Goal: Task Accomplishment & Management: Manage account settings

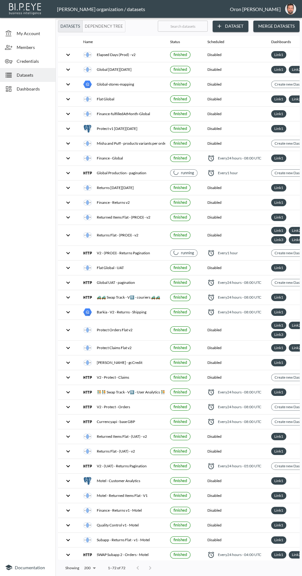
checkbox input "true"
checkbox input "false"
checkbox input "true"
checkbox input "false"
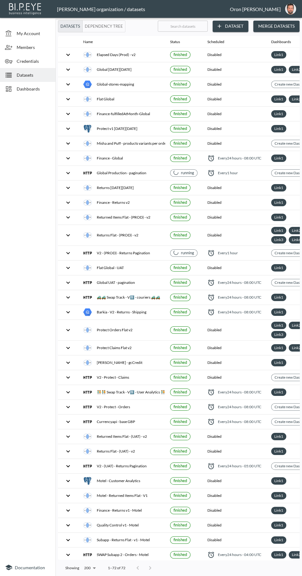
checkbox input "true"
checkbox input "false"
checkbox input "true"
checkbox input "false"
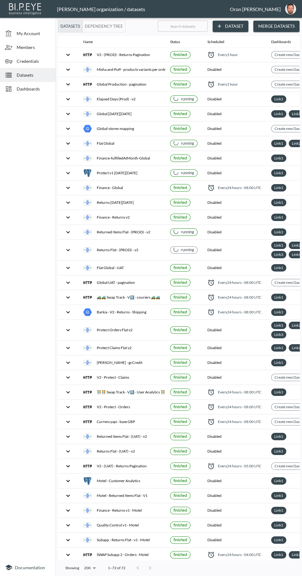
checkbox input "false"
checkbox input "true"
checkbox input "false"
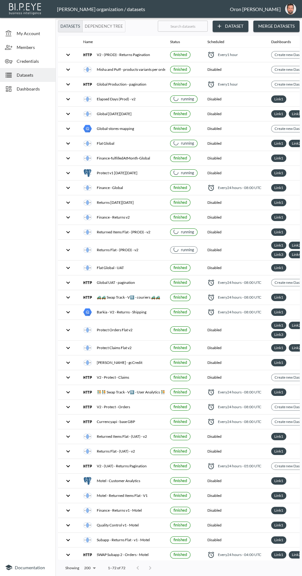
checkbox input "true"
checkbox input "false"
checkbox input "true"
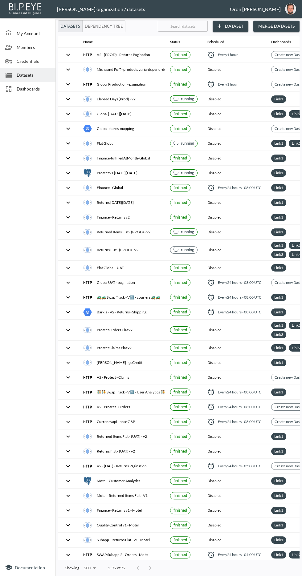
checkbox input "false"
checkbox input "true"
checkbox input "false"
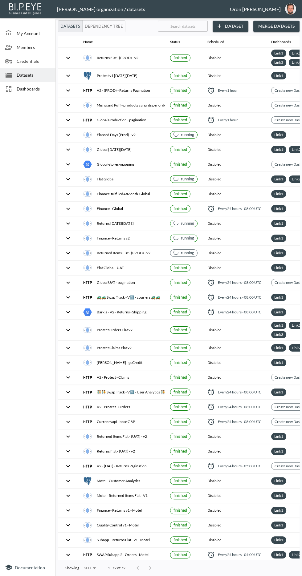
checkbox input "false"
checkbox input "true"
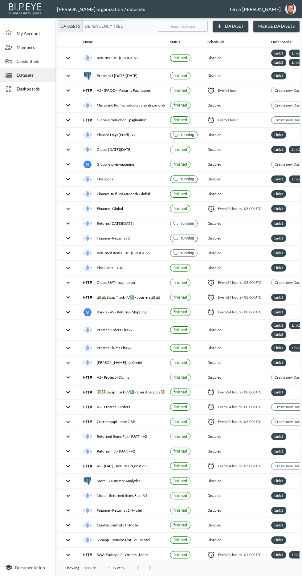
checkbox input "false"
checkbox input "true"
checkbox input "false"
checkbox input "true"
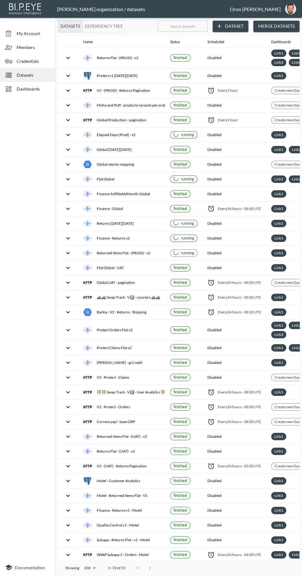
checkbox input "true"
checkbox input "false"
checkbox input "true"
checkbox input "false"
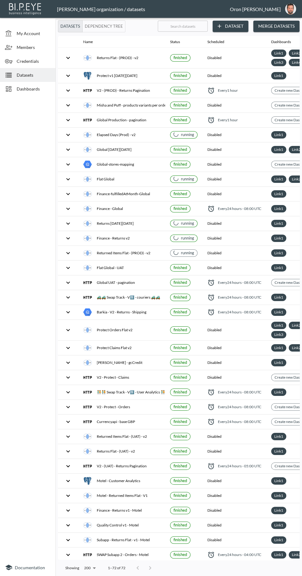
checkbox input "false"
